Goal: Check status: Check status

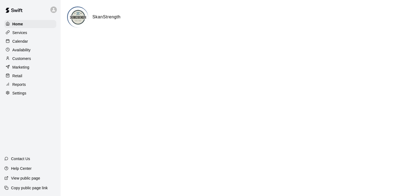
click at [26, 57] on p "Customers" at bounding box center [21, 58] width 19 height 5
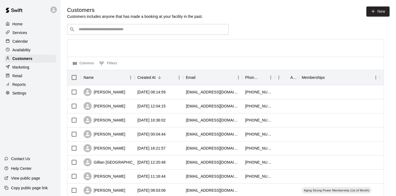
click at [130, 27] on input "Search customers by name or email" at bounding box center [151, 29] width 149 height 5
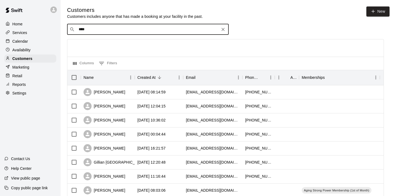
type input "*****"
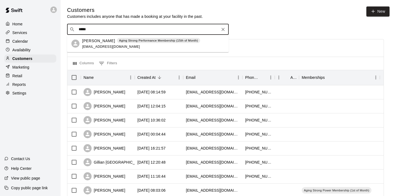
click at [124, 42] on p "Aging Strong Performance Membership (15th of Month)" at bounding box center [158, 40] width 79 height 5
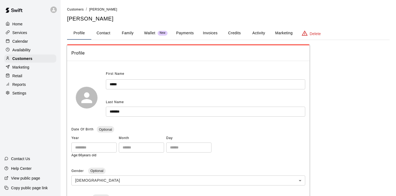
click at [257, 32] on button "Activity" at bounding box center [259, 33] width 24 height 13
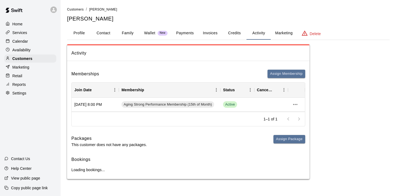
click at [214, 32] on button "Invoices" at bounding box center [210, 33] width 24 height 13
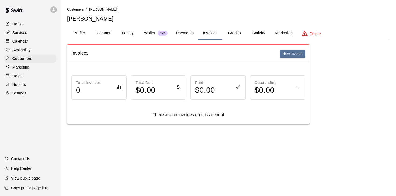
click at [192, 32] on button "Payments" at bounding box center [185, 33] width 26 height 13
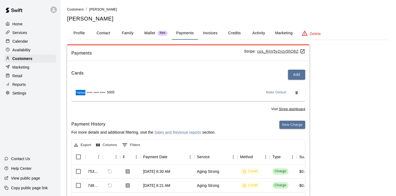
click at [273, 51] on u "cus_RnV5y2yzy5hO6Z" at bounding box center [281, 51] width 48 height 4
